Goal: Task Accomplishment & Management: Use online tool/utility

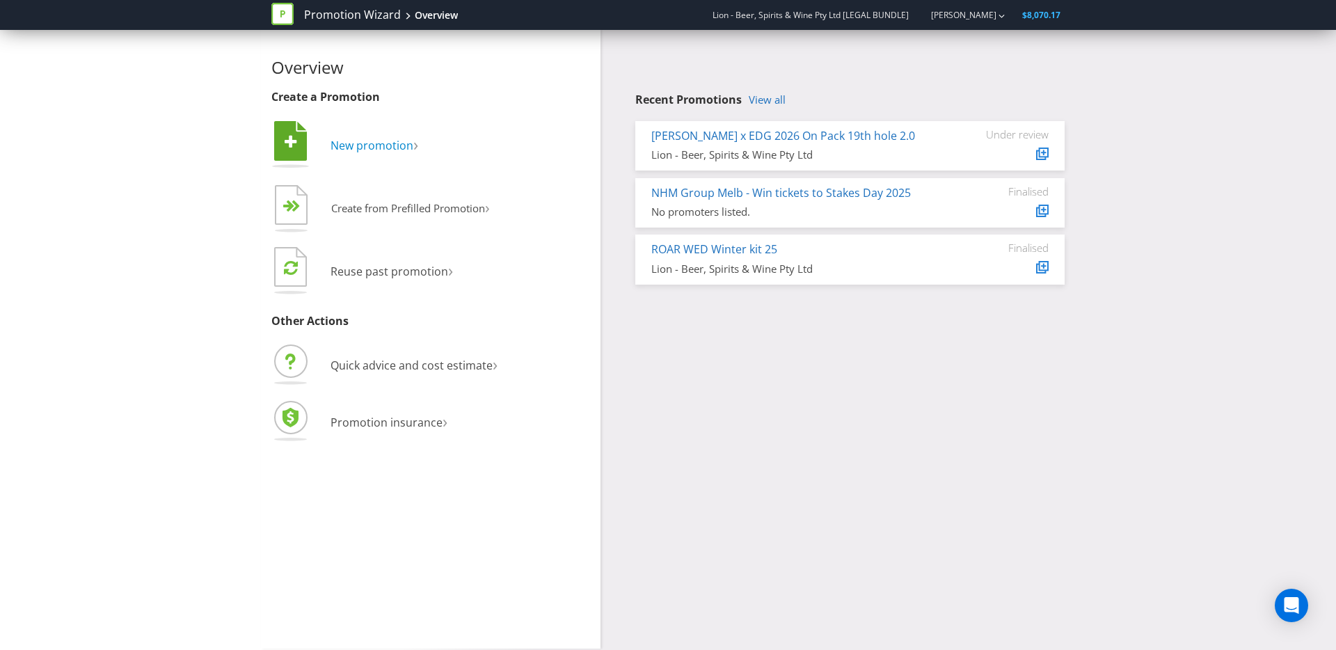
click at [399, 147] on span "New promotion" at bounding box center [371, 145] width 83 height 15
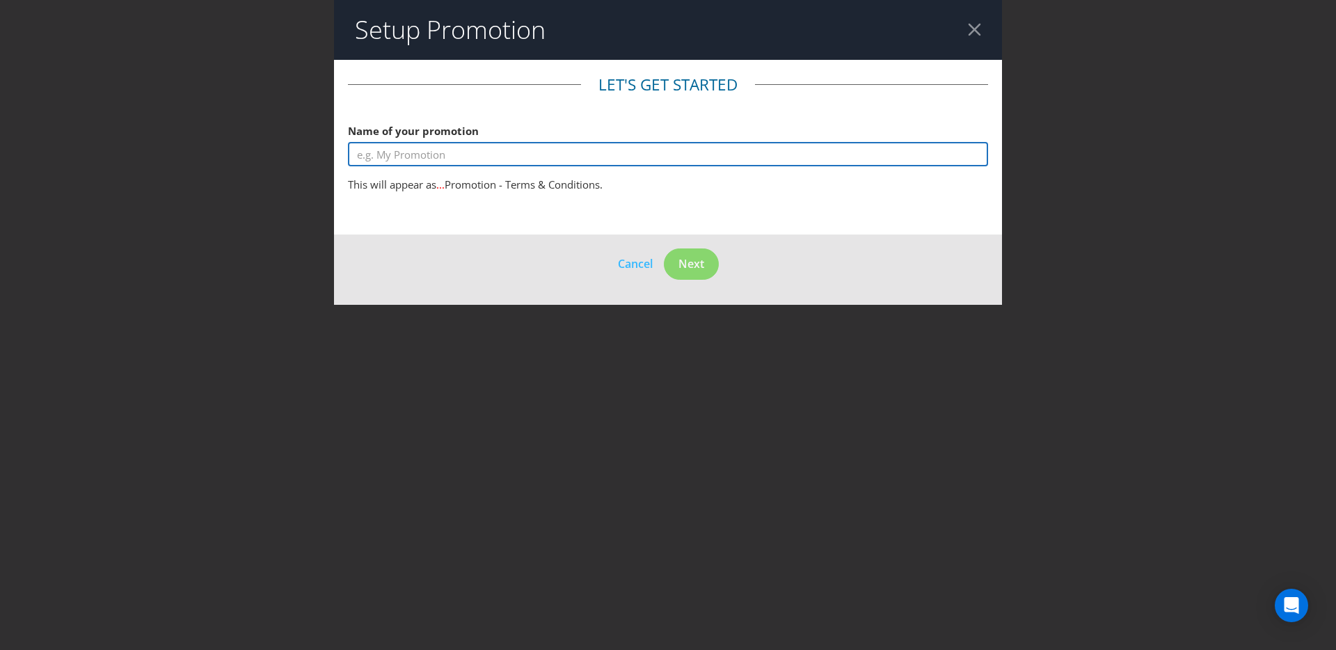
click at [403, 153] on input "text" at bounding box center [668, 154] width 640 height 24
click at [407, 157] on input "Heineken x Reversby Workers Club" at bounding box center [668, 154] width 640 height 24
type input "Heineken F1 x Reversby Workers Club"
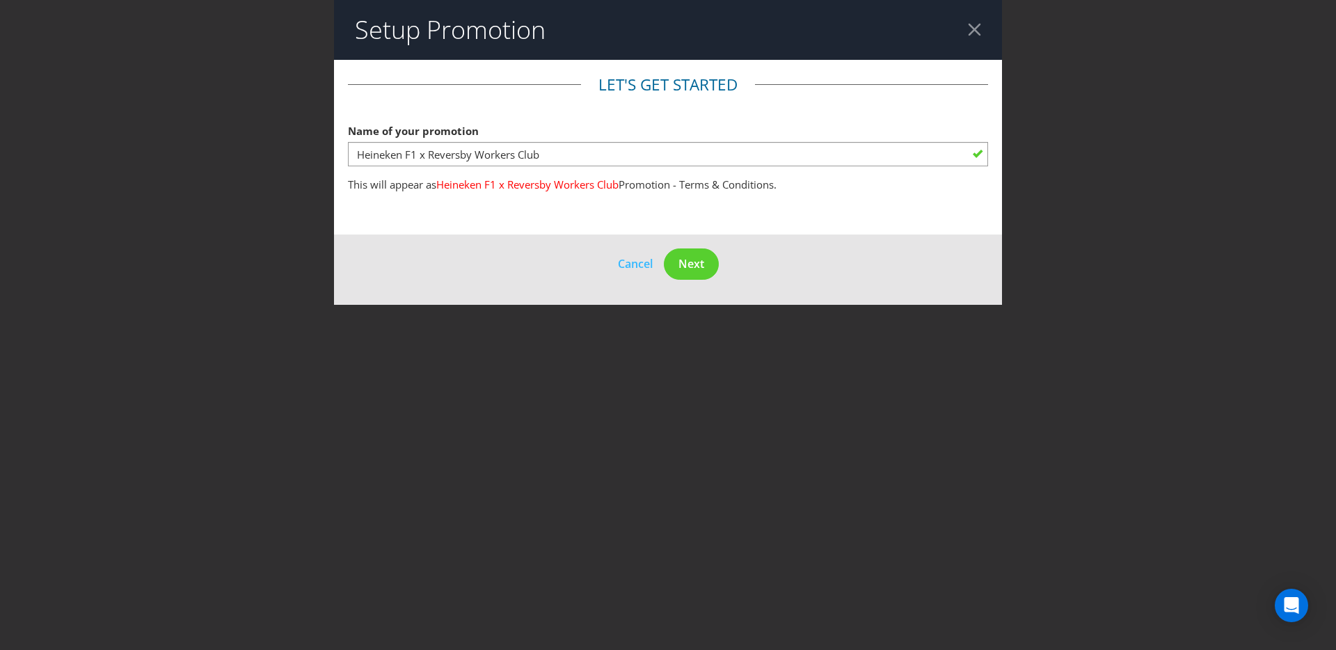
click at [724, 274] on footer "Cancel Next" at bounding box center [668, 269] width 668 height 70
click at [707, 271] on button "Next" at bounding box center [691, 263] width 55 height 31
